Goal: Information Seeking & Learning: Find specific fact

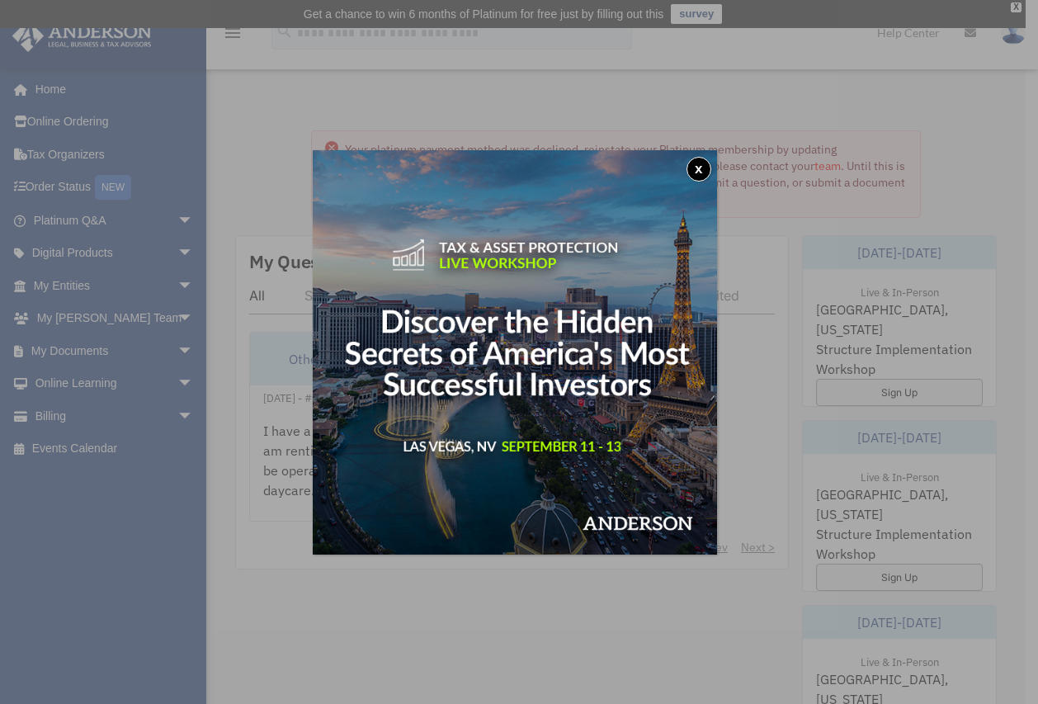
click at [695, 168] on button "x" at bounding box center [698, 169] width 25 height 25
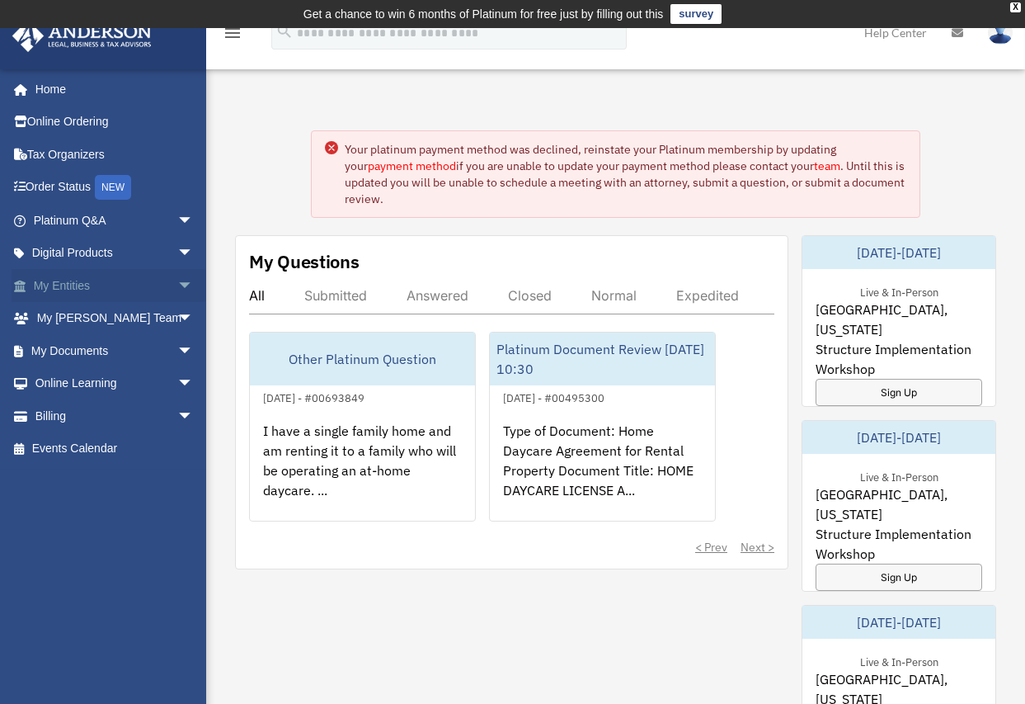
click at [148, 278] on link "My Entities arrow_drop_down" at bounding box center [115, 285] width 207 height 33
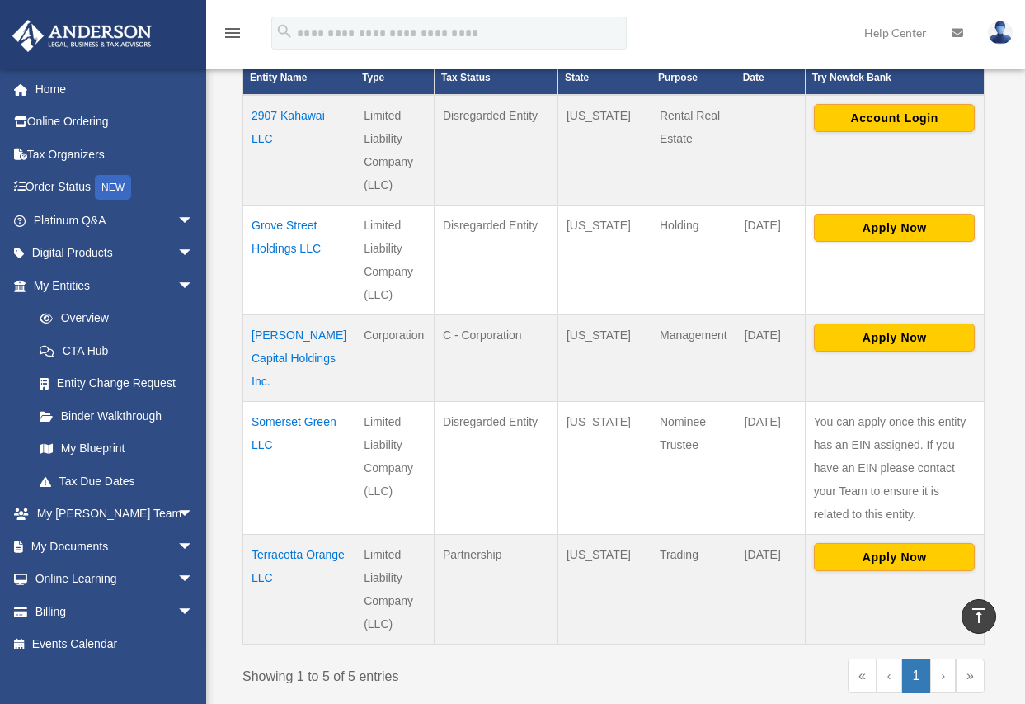
scroll to position [577, 0]
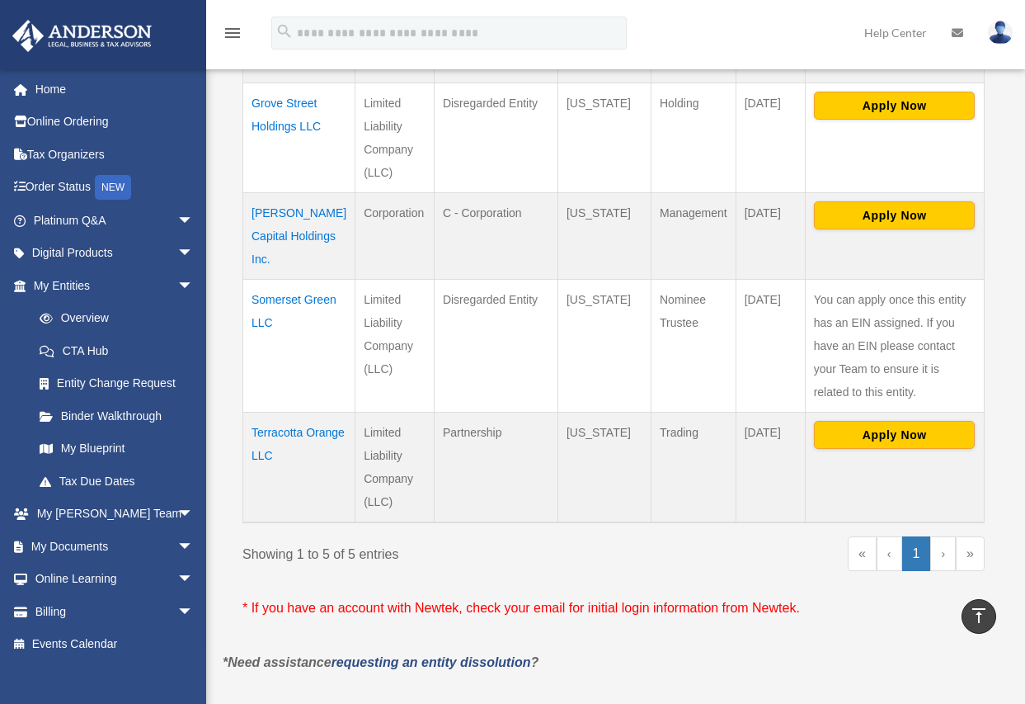
click at [270, 443] on td "Terracotta Orange LLC" at bounding box center [299, 467] width 112 height 111
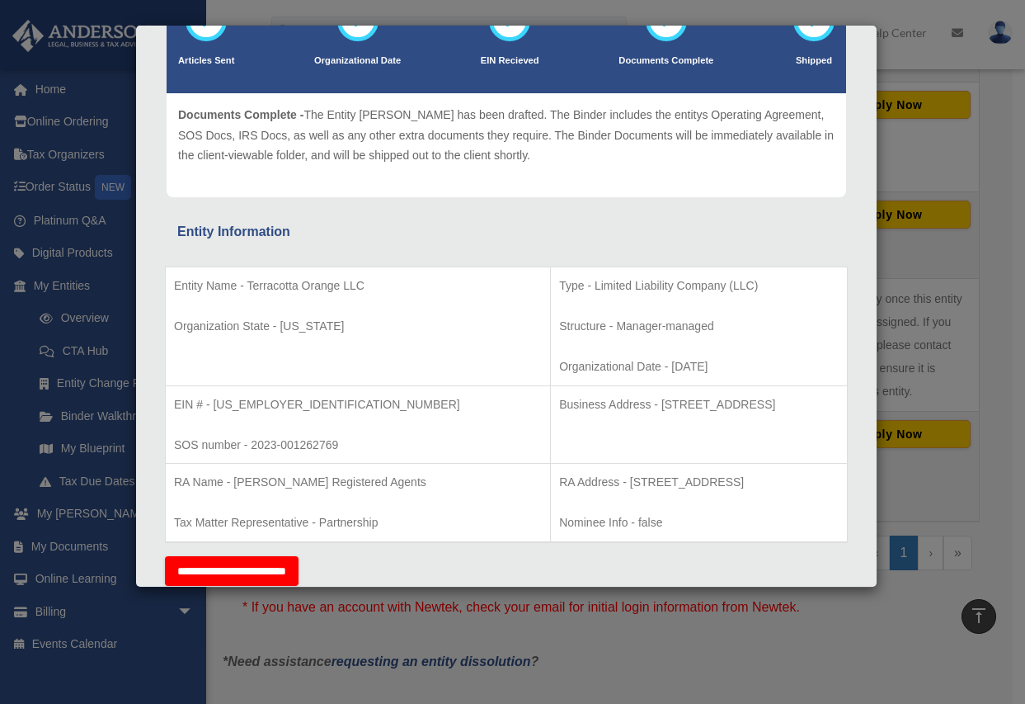
scroll to position [165, 0]
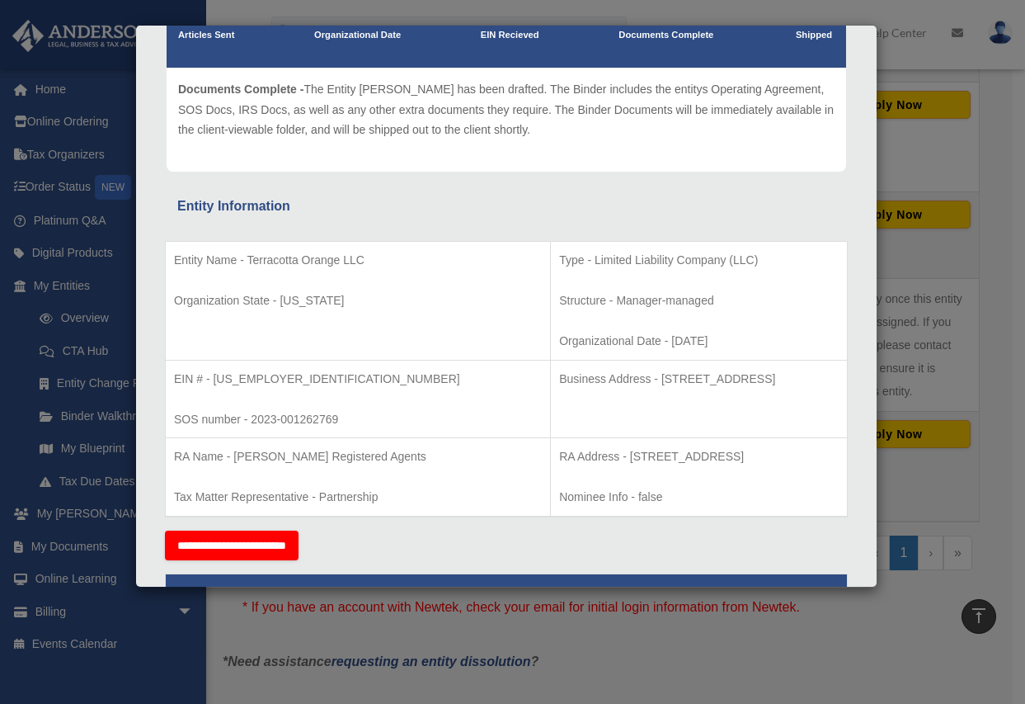
click at [294, 383] on p "EIN # - 92-3902861" at bounding box center [358, 379] width 368 height 21
drag, startPoint x: 285, startPoint y: 379, endPoint x: 214, endPoint y: 379, distance: 70.1
click at [214, 379] on p "EIN # - 92-3902861" at bounding box center [358, 379] width 368 height 21
copy p "92-3902861"
drag, startPoint x: 388, startPoint y: 454, endPoint x: 233, endPoint y: 459, distance: 155.9
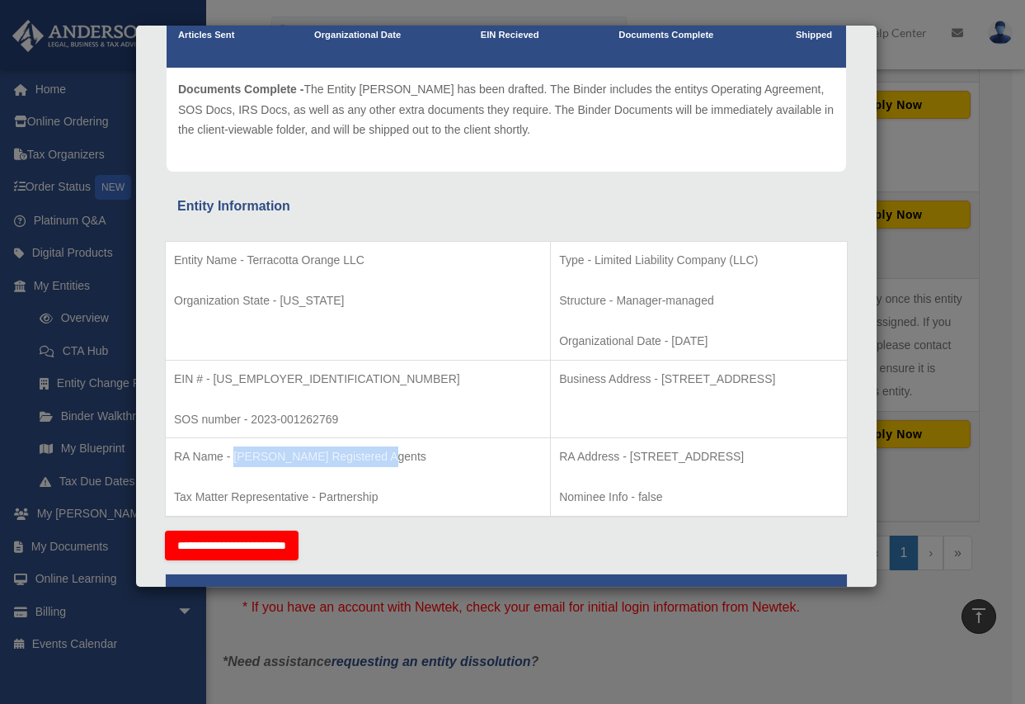
click at [233, 459] on p "RA Name - Anderson Registered Agents" at bounding box center [358, 456] width 368 height 21
copy p "Anderson Registered Agents"
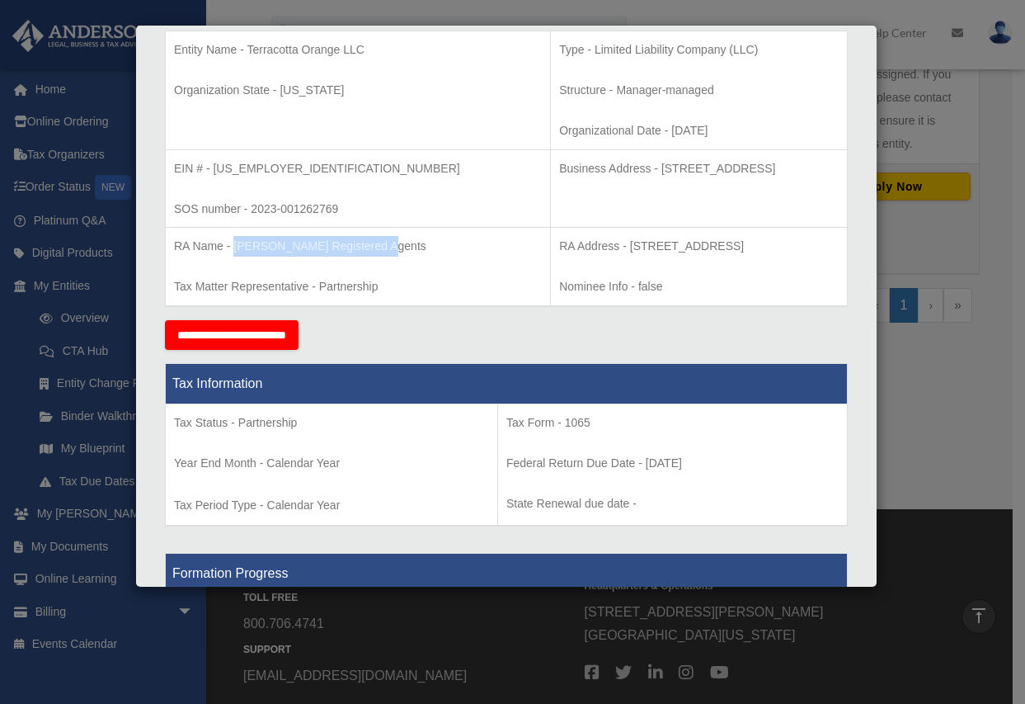
scroll to position [376, 0]
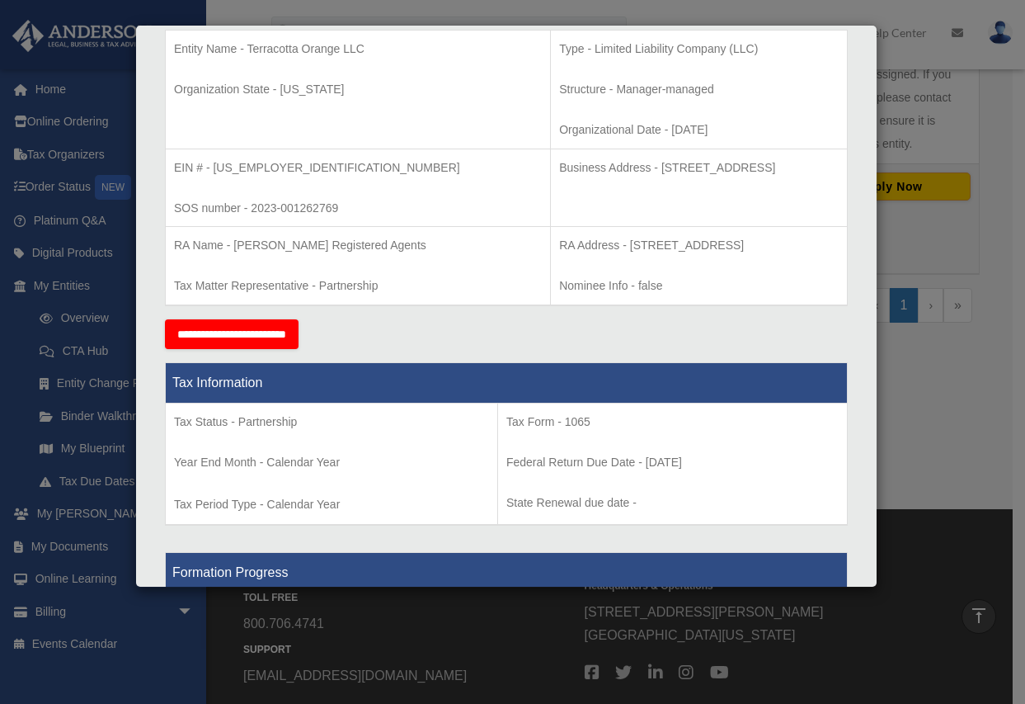
click at [708, 331] on div "**********" at bounding box center [506, 334] width 683 height 30
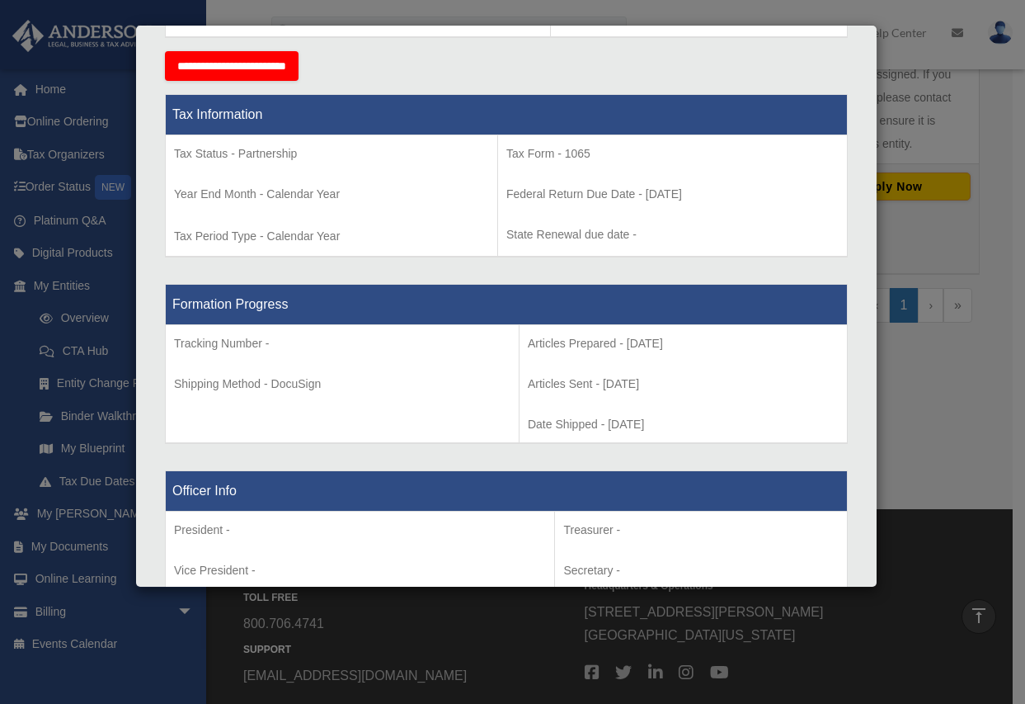
scroll to position [706, 0]
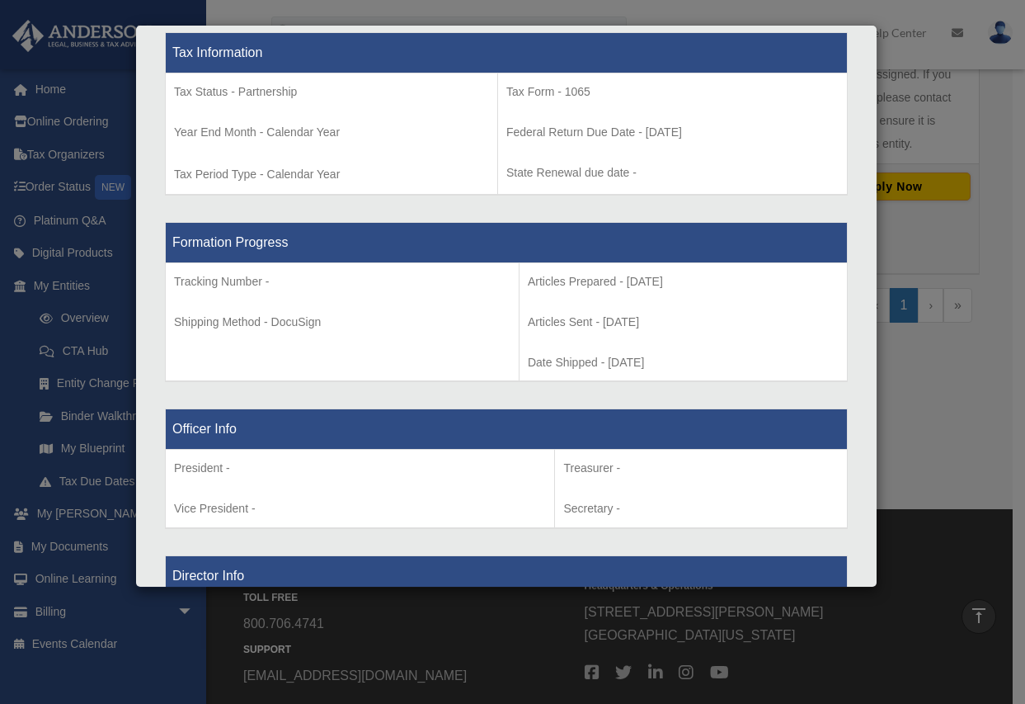
click at [663, 280] on p "Articles Prepared - 2023-05-02" at bounding box center [683, 281] width 311 height 21
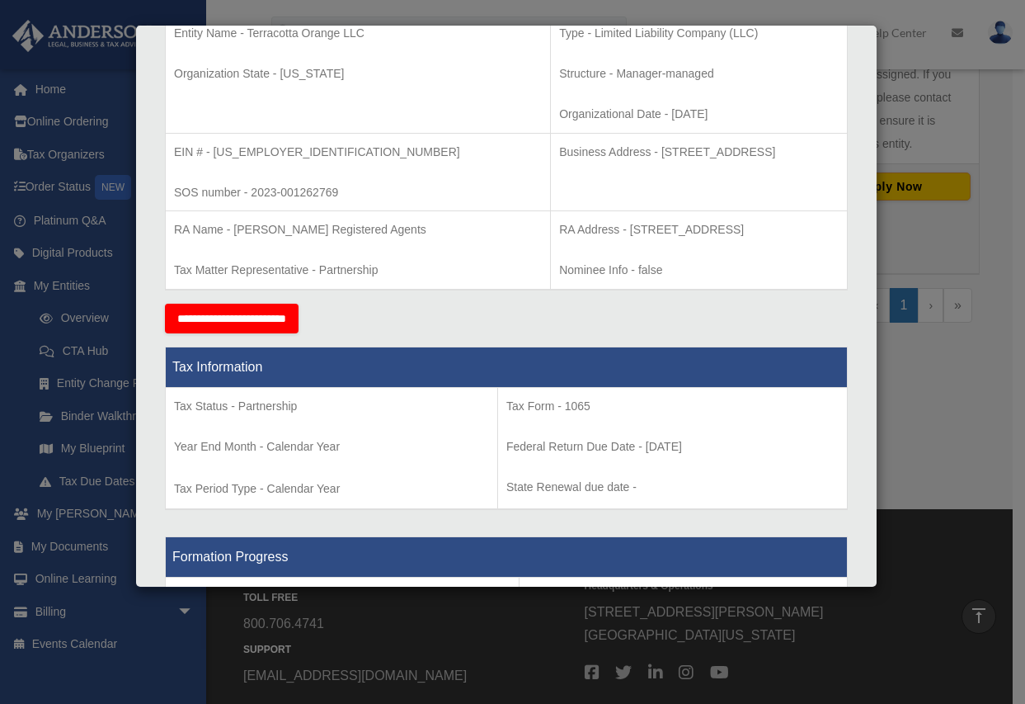
scroll to position [294, 0]
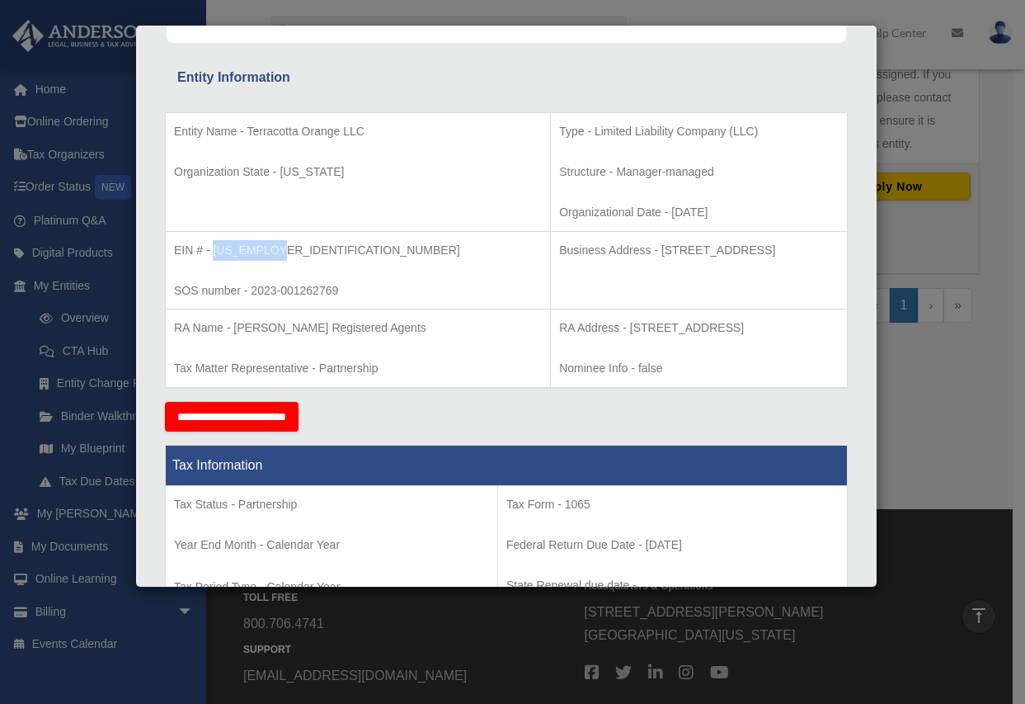
drag, startPoint x: 314, startPoint y: 252, endPoint x: 216, endPoint y: 254, distance: 98.2
click at [216, 254] on p "EIN # - 92-3902861" at bounding box center [358, 250] width 368 height 21
copy p "92-3902861"
drag, startPoint x: 773, startPoint y: 245, endPoint x: 529, endPoint y: 243, distance: 244.1
click at [559, 243] on p "Business Address - 1718 Capitol Ave., Cheyenne, Wy 82001" at bounding box center [699, 250] width 280 height 21
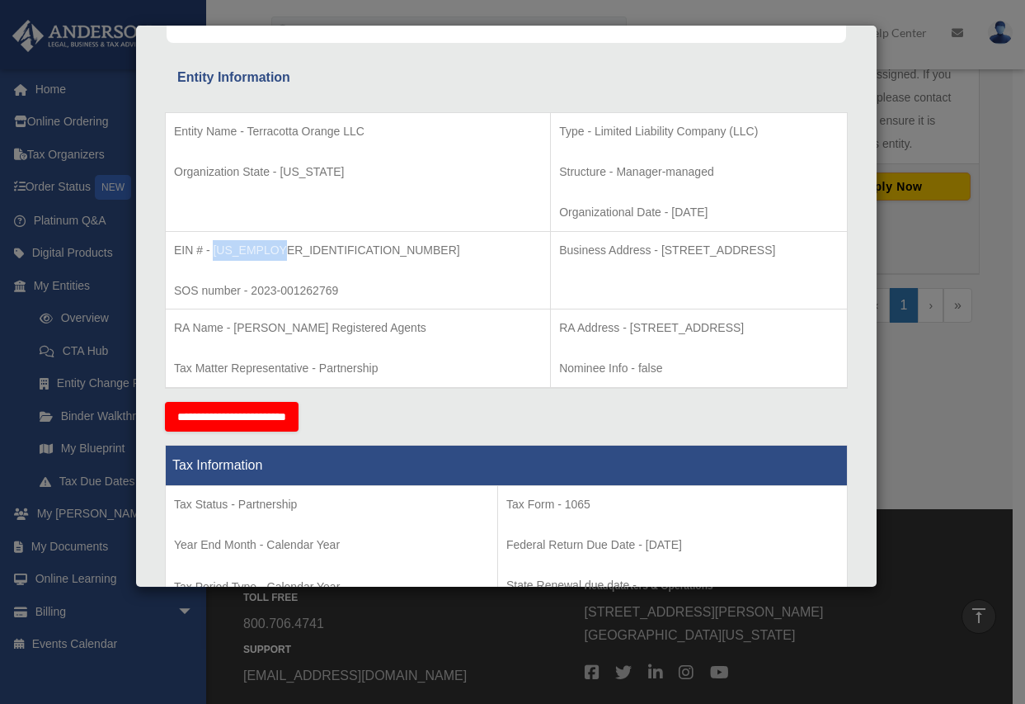
copy p "1718 Capitol Ave., Cheyenne, Wy 82001"
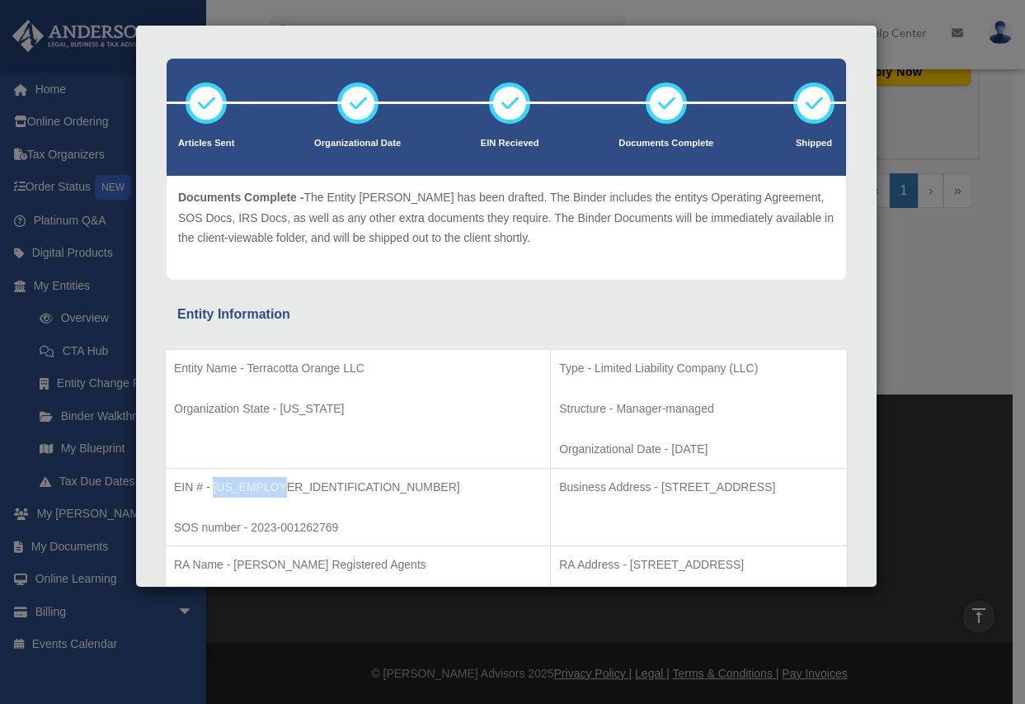
scroll to position [0, 0]
